Goal: Task Accomplishment & Management: Complete application form

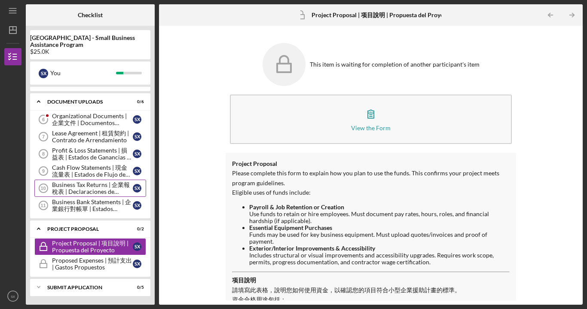
scroll to position [13, 0]
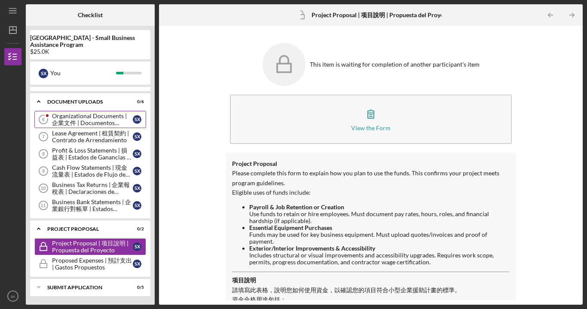
click at [98, 120] on div "Organizational Documents | 企業文件 | Documentos Organizacionales" at bounding box center [92, 120] width 81 height 14
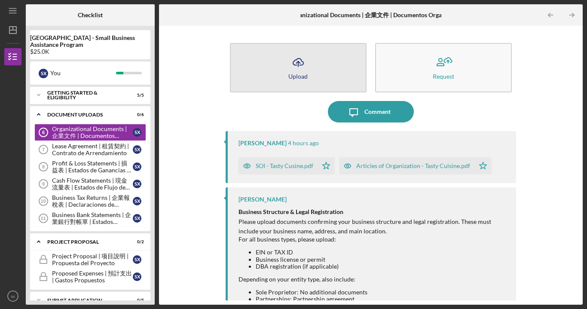
click at [328, 79] on button "Icon/Upload Upload" at bounding box center [298, 67] width 137 height 49
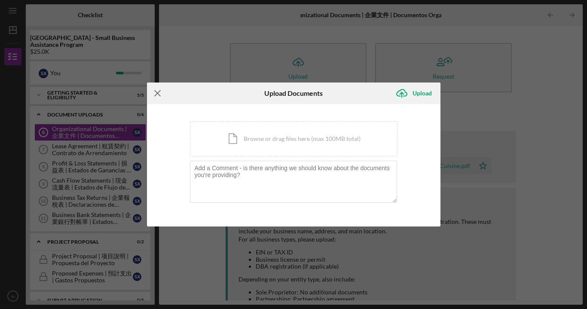
click at [156, 94] on line at bounding box center [158, 93] width 6 height 6
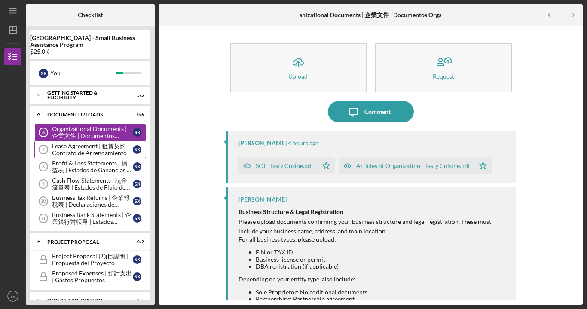
click at [87, 153] on div "Lease Agreement | 租賃契約 | Contrato de Arrendamiento" at bounding box center [92, 150] width 81 height 14
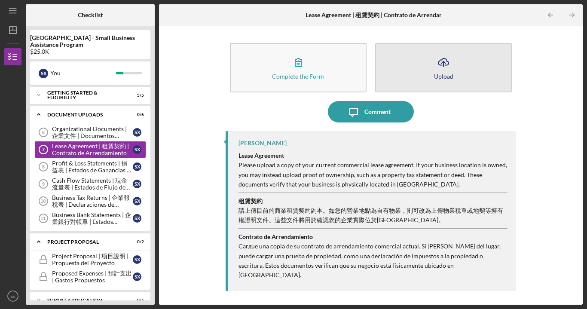
click at [450, 65] on icon "Icon/Upload" at bounding box center [443, 62] width 21 height 21
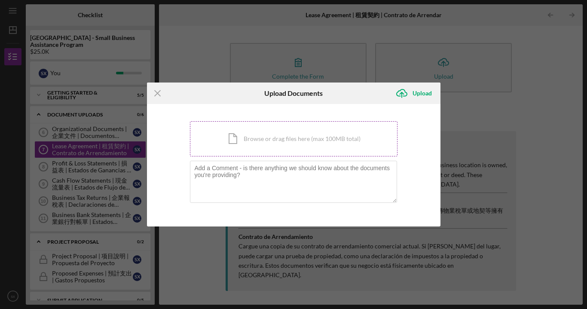
click at [264, 143] on div "Icon/Document Browse or drag files here (max 100MB total) Tap to choose files o…" at bounding box center [294, 138] width 208 height 35
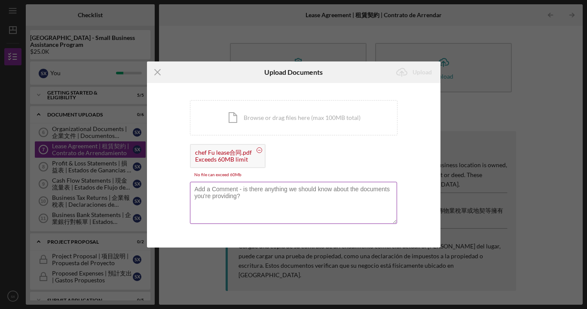
click at [256, 197] on textarea at bounding box center [293, 203] width 207 height 42
click at [220, 158] on div "Exceeds 60MB limit" at bounding box center [223, 159] width 57 height 7
click at [257, 151] on circle at bounding box center [259, 149] width 5 height 5
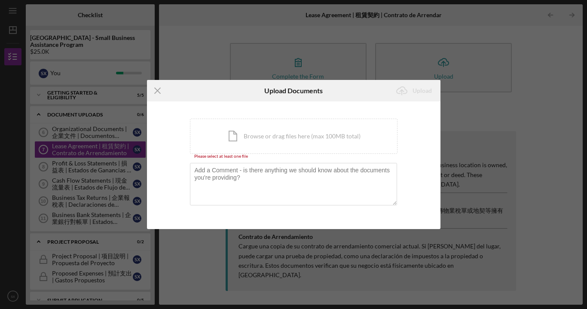
click at [232, 159] on div "You're uploading documents related to Lease Agreement | 租賃契約 | Contrato de Arre…" at bounding box center [294, 165] width 208 height 93
click at [236, 140] on div "Icon/Document Browse or drag files here (max 100MB total) Tap to choose files o…" at bounding box center [294, 136] width 208 height 35
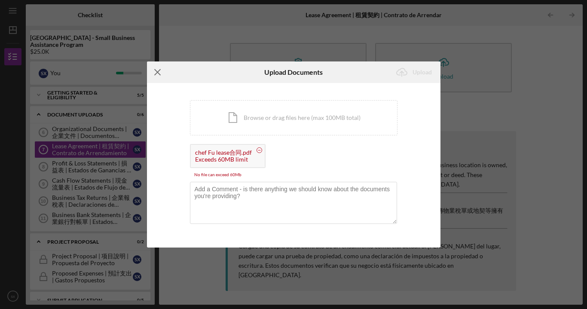
click at [159, 72] on icon "Icon/Menu Close" at bounding box center [157, 71] width 21 height 21
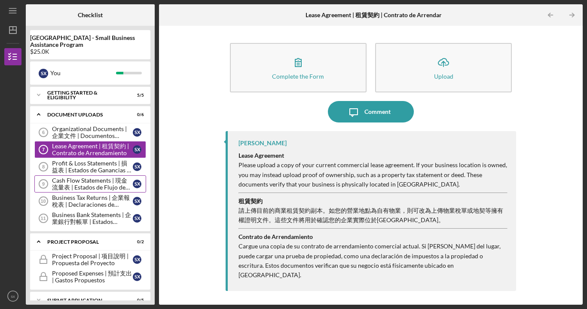
click at [101, 187] on div "Cash Flow Statements | 現金流量表 | Estados de Flujo de Efectivo" at bounding box center [92, 184] width 81 height 14
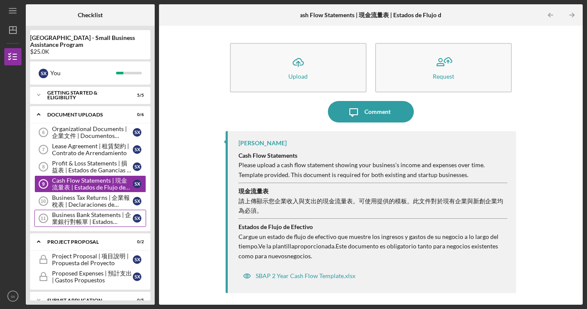
click at [94, 222] on div "Business Bank Statements | 企業銀行對帳單 | Estados Bancarios del Negocio" at bounding box center [92, 218] width 81 height 14
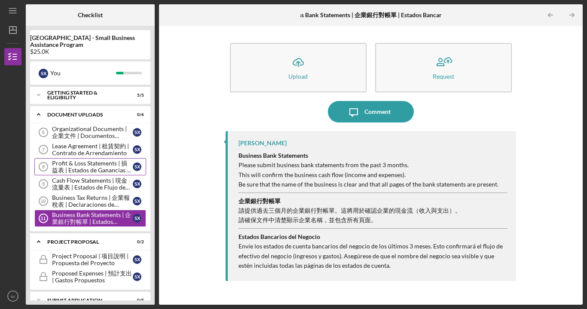
click at [88, 171] on div "Profit & Loss Statements | 損益表 | Estados de Ganancias y Pérdidas" at bounding box center [92, 167] width 81 height 14
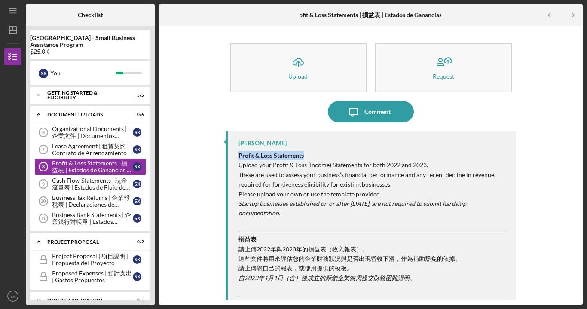
drag, startPoint x: 238, startPoint y: 154, endPoint x: 304, endPoint y: 157, distance: 66.7
click at [304, 157] on div "[PERSON_NAME] Profit & Loss Statements Upload your Profit & Loss (Income) State…" at bounding box center [371, 265] width 290 height 268
copy strong "Profit & Loss Statements"
click at [107, 185] on div "Cash Flow Statements | 現金流量表 | Estados de Flujo de Efectivo" at bounding box center [92, 184] width 81 height 14
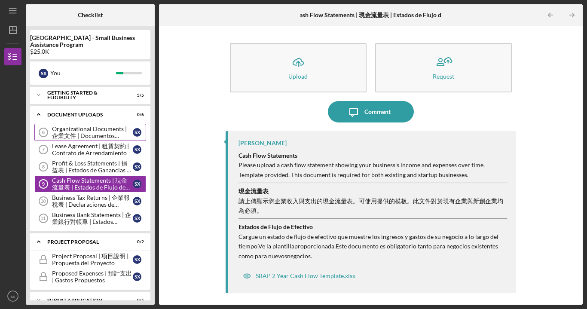
click at [99, 134] on div "Organizational Documents | 企業文件 | Documentos Organizacionales" at bounding box center [92, 132] width 81 height 14
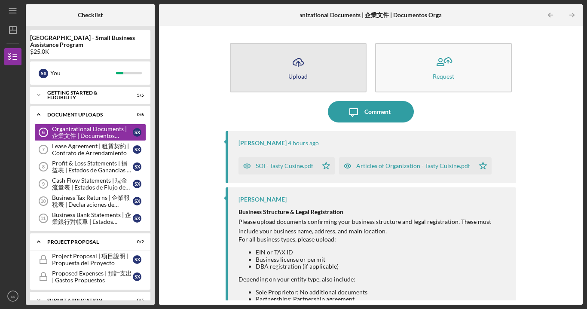
click at [330, 70] on button "Icon/Upload Upload" at bounding box center [298, 67] width 137 height 49
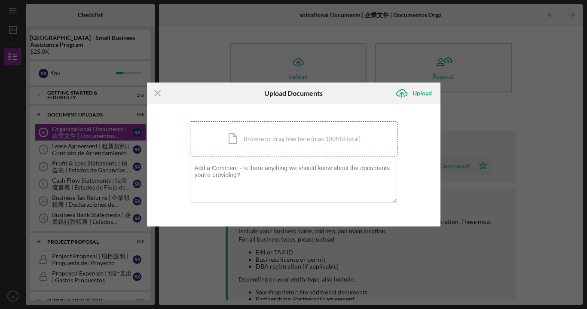
click at [242, 139] on div "Icon/Document Browse or drag files here (max 100MB total) Tap to choose files o…" at bounding box center [294, 138] width 208 height 35
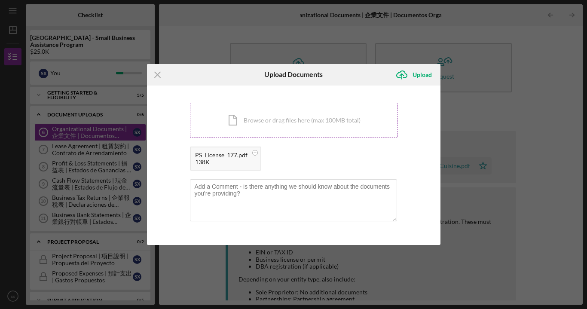
click at [236, 116] on div "Icon/Document Browse or drag files here (max 100MB total) Tap to choose files o…" at bounding box center [294, 120] width 208 height 35
click at [236, 121] on div "Icon/Document Browse or drag files here (max 100MB total) Tap to choose files o…" at bounding box center [294, 120] width 208 height 35
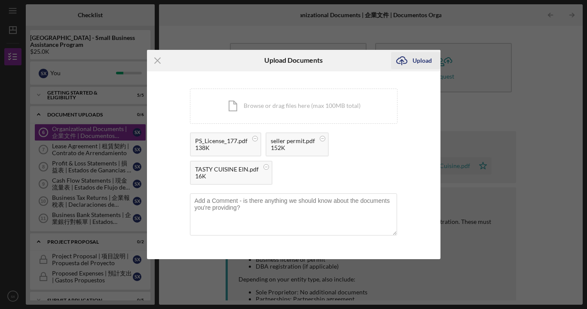
click at [423, 62] on div "Upload" at bounding box center [422, 60] width 19 height 17
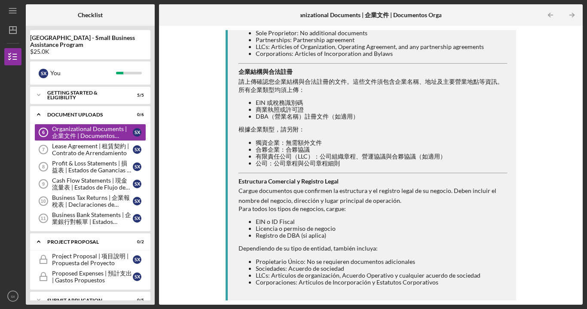
scroll to position [336, 0]
click at [107, 224] on div "Business Bank Statements | 企業銀行對帳單 | Estados Bancarios del Negocio" at bounding box center [92, 218] width 81 height 14
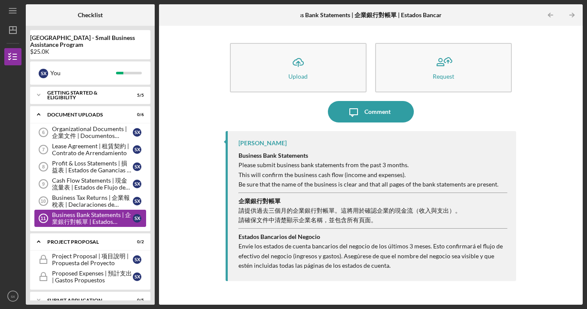
click at [103, 217] on div "Business Bank Statements | 企業銀行對帳單 | Estados Bancarios del Negocio" at bounding box center [92, 218] width 81 height 14
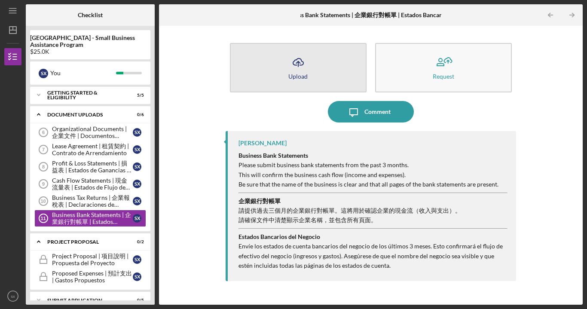
click at [333, 74] on button "Icon/Upload Upload" at bounding box center [298, 67] width 137 height 49
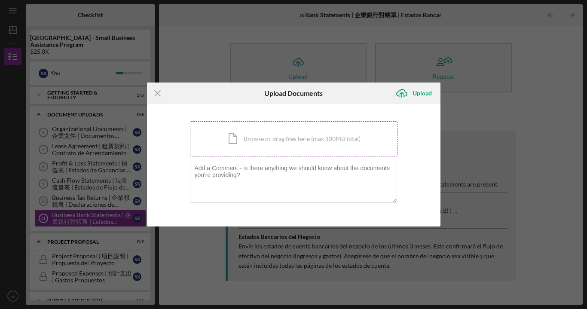
click at [238, 139] on div "Icon/Document Browse or drag files here (max 100MB total) Tap to choose files o…" at bounding box center [294, 138] width 208 height 35
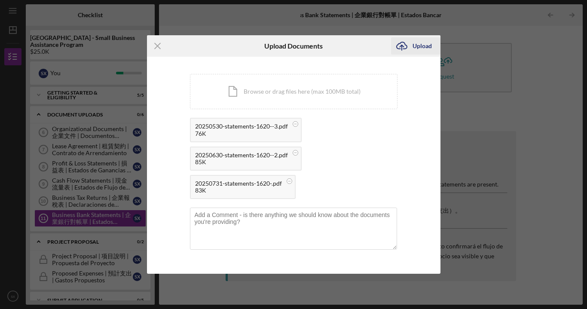
click at [421, 46] on div "Upload" at bounding box center [422, 45] width 19 height 17
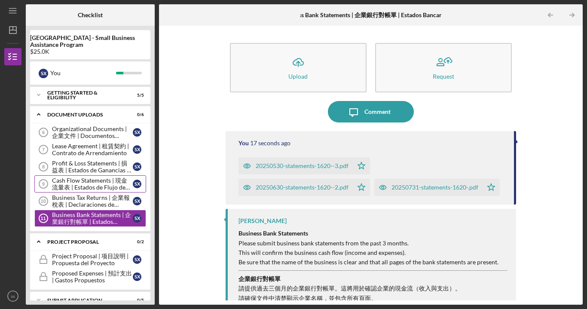
click at [100, 184] on div "Cash Flow Statements | 現金流量表 | Estados de Flujo de Efectivo" at bounding box center [92, 184] width 81 height 14
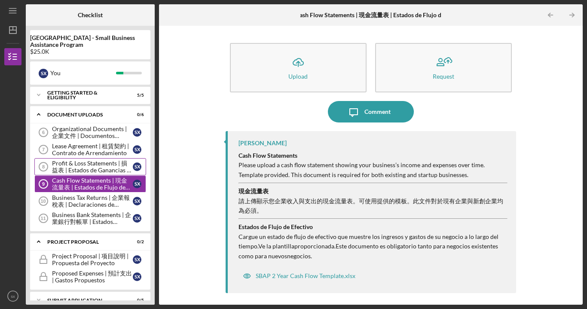
click at [97, 171] on div "Profit & Loss Statements | 損益表 | Estados de Ganancias y Pérdidas" at bounding box center [92, 167] width 81 height 14
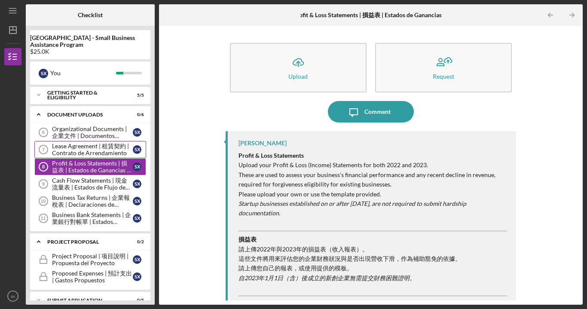
click at [90, 150] on div "Lease Agreement | 租賃契約 | Contrato de Arrendamiento" at bounding box center [92, 150] width 81 height 14
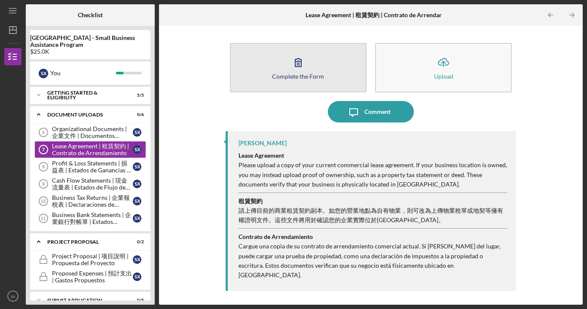
click at [316, 71] on button "Complete the Form Form" at bounding box center [298, 67] width 137 height 49
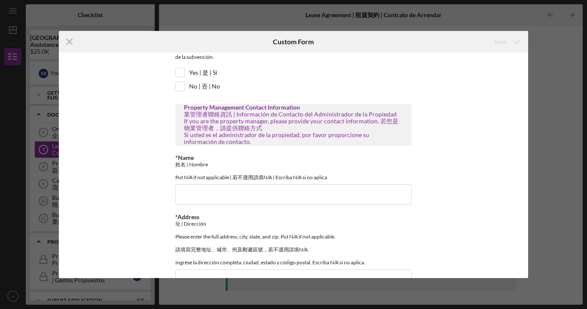
scroll to position [63, 0]
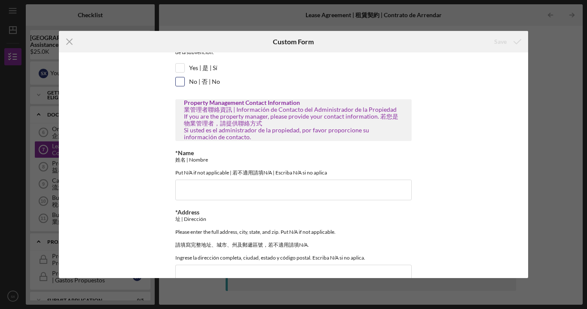
click at [183, 81] on input "No | 否 | No" at bounding box center [180, 81] width 9 height 9
checkbox input "true"
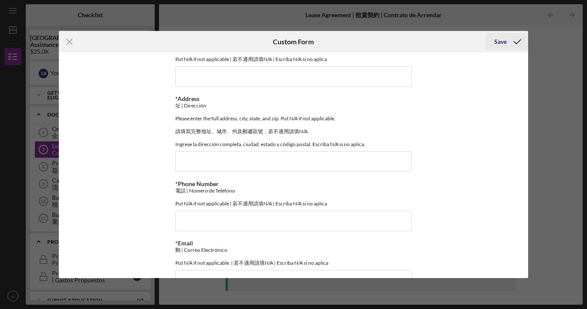
click at [499, 47] on div "Save" at bounding box center [500, 41] width 12 height 17
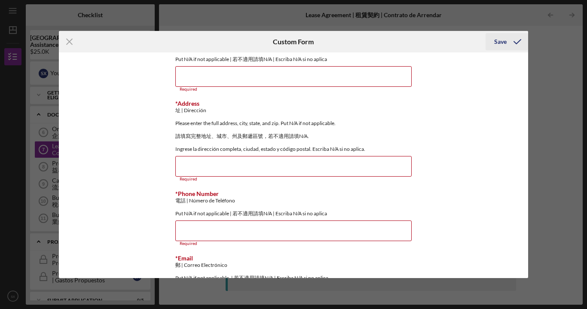
scroll to position [159, 0]
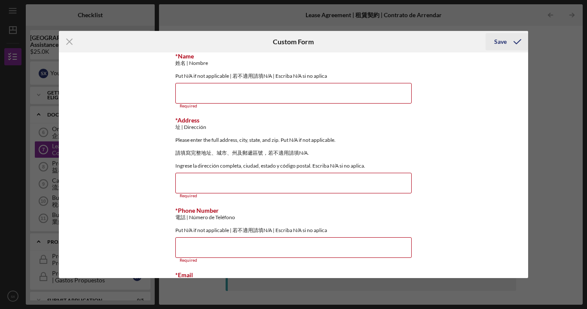
click at [499, 43] on div "Save" at bounding box center [500, 41] width 12 height 17
click at [70, 42] on line at bounding box center [70, 42] width 6 height 6
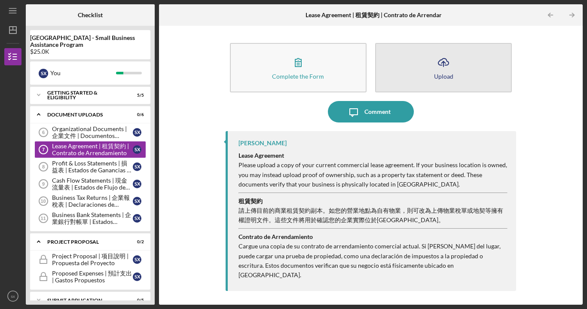
click at [452, 68] on icon "Icon/Upload" at bounding box center [443, 62] width 21 height 21
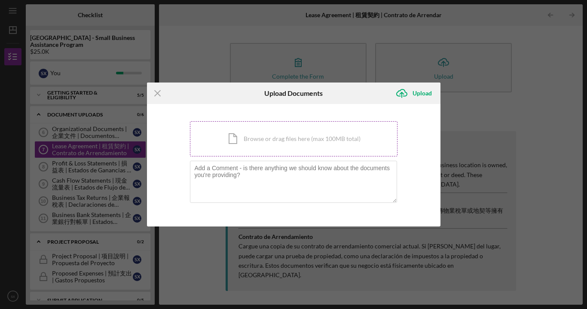
click at [266, 142] on div "Icon/Document Browse or drag files here (max 100MB total) Tap to choose files o…" at bounding box center [294, 138] width 208 height 35
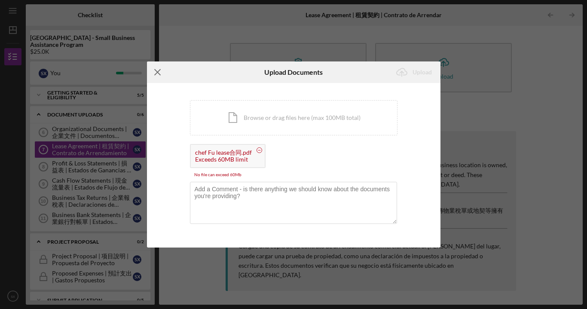
click at [160, 74] on icon "Icon/Menu Close" at bounding box center [157, 71] width 21 height 21
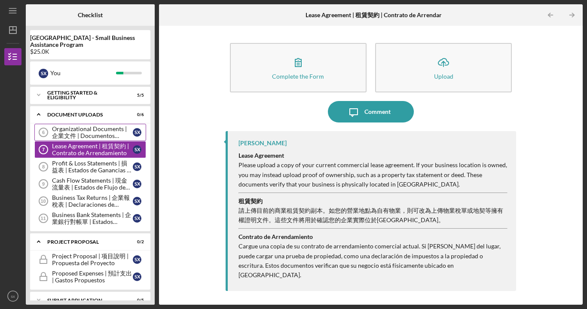
click at [102, 130] on div "Organizational Documents | 企業文件 | Documentos Organizacionales" at bounding box center [92, 132] width 81 height 14
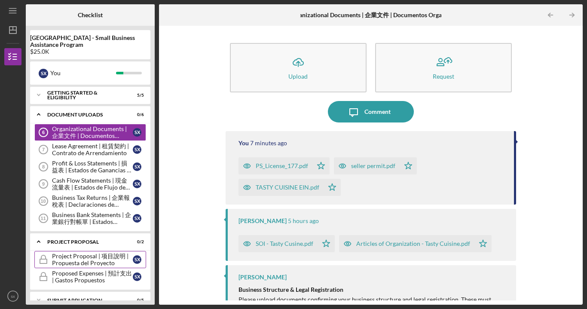
click at [89, 263] on div "Project Proposal | 项目說明 | Propuesta del Proyecto" at bounding box center [92, 260] width 81 height 14
